Goal: Navigation & Orientation: Find specific page/section

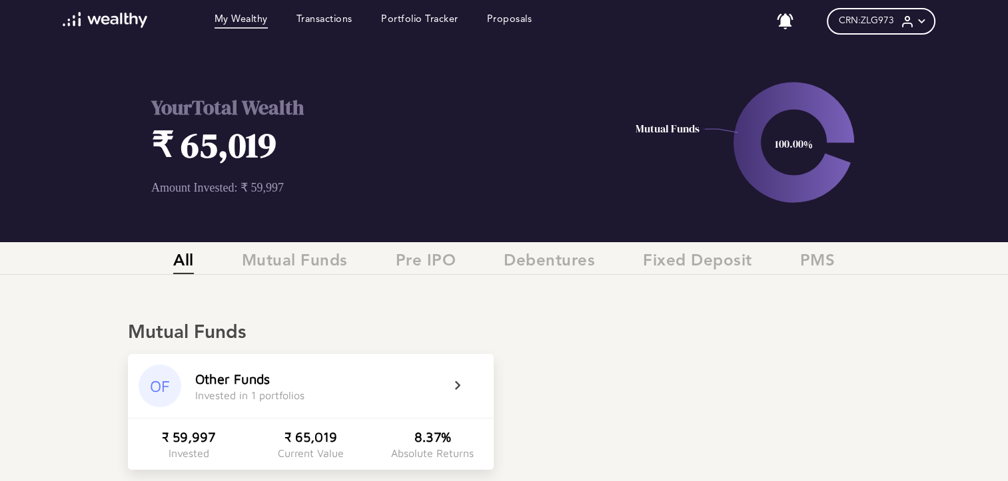
click at [351, 33] on div "My Wealthy Transactions Portfolio Tracker Proposals No notifications CRN: ZLG97…" at bounding box center [504, 21] width 911 height 43
click at [350, 26] on link "Transactions" at bounding box center [324, 21] width 56 height 15
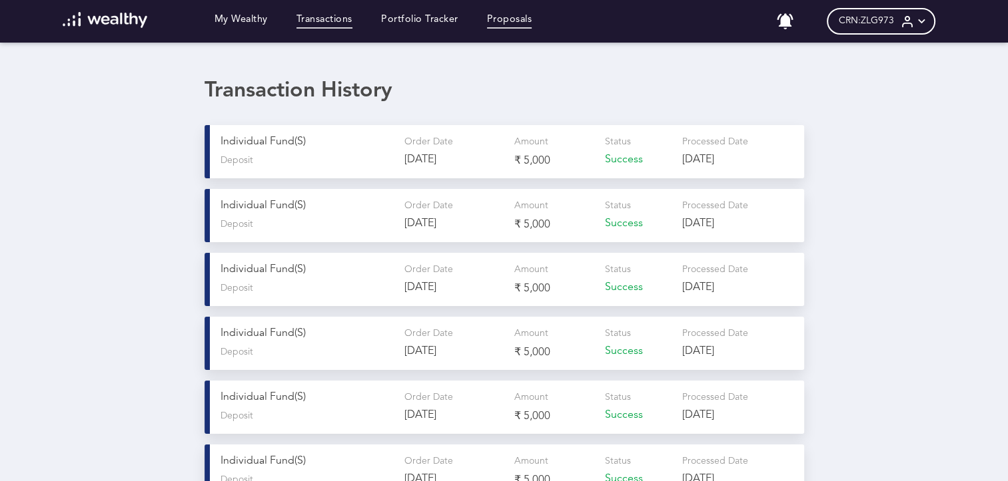
click at [519, 19] on link "Proposals" at bounding box center [509, 21] width 45 height 15
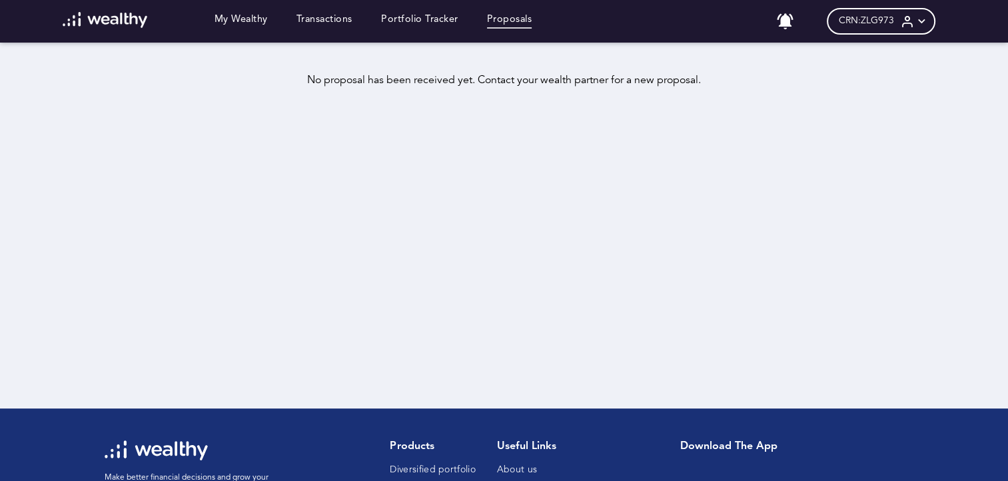
click at [455, 31] on div "My Wealthy Transactions Portfolio Tracker Proposals No notifications CRN: ZLG97…" at bounding box center [504, 21] width 911 height 43
click at [442, 25] on link "Portfolio Tracker" at bounding box center [419, 21] width 77 height 15
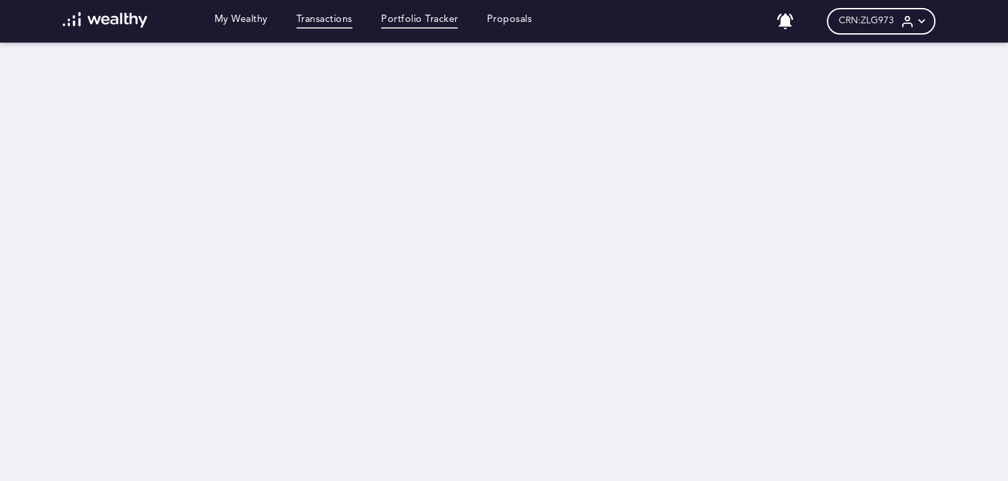
click at [332, 26] on link "Transactions" at bounding box center [324, 21] width 56 height 15
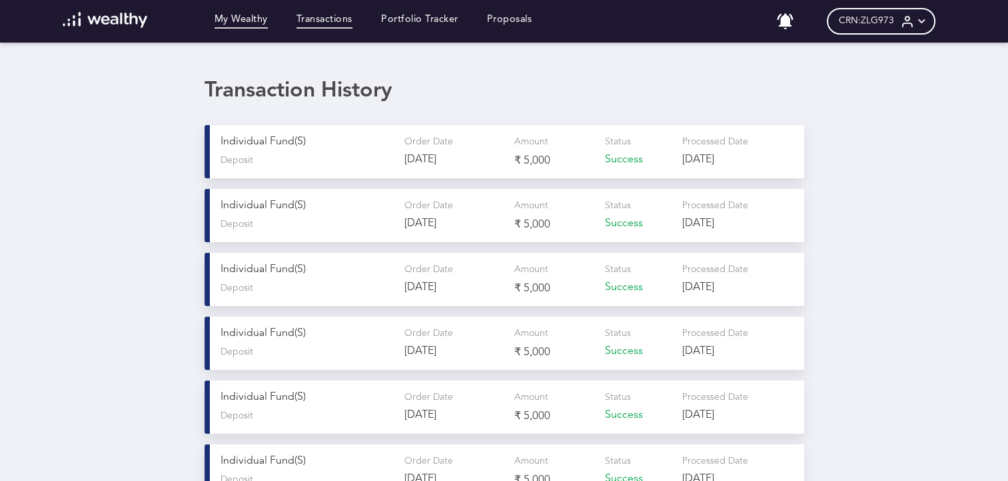
click at [231, 20] on link "My Wealthy" at bounding box center [240, 21] width 53 height 15
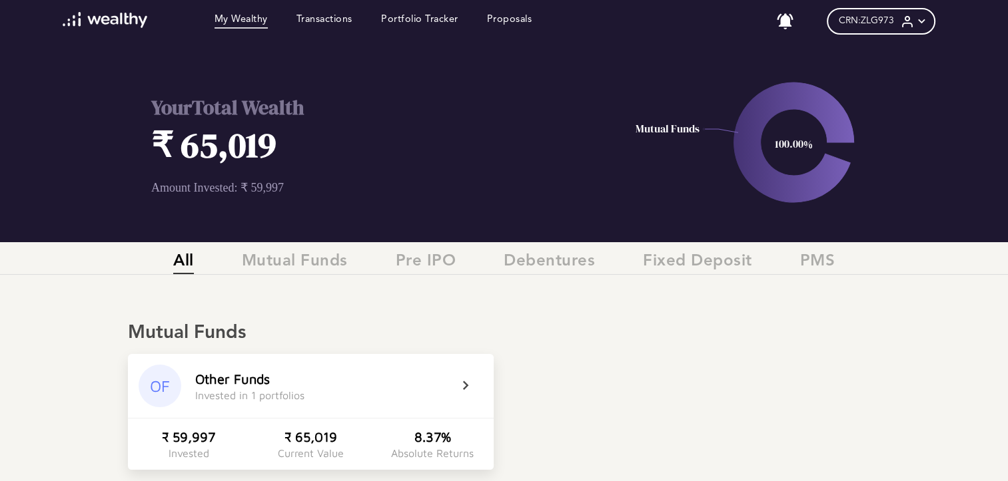
click at [169, 378] on div "OF" at bounding box center [160, 386] width 43 height 43
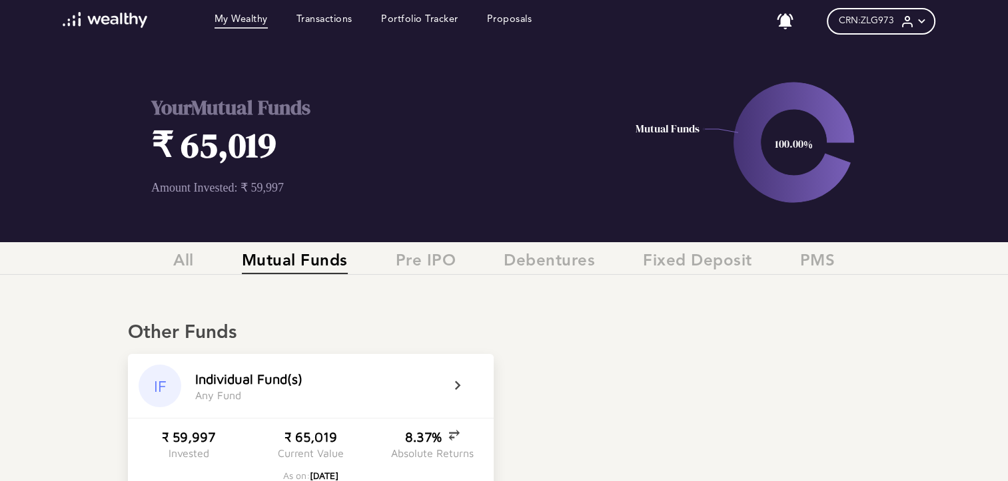
click at [169, 378] on div "IF" at bounding box center [160, 386] width 43 height 43
